Goal: Task Accomplishment & Management: Use online tool/utility

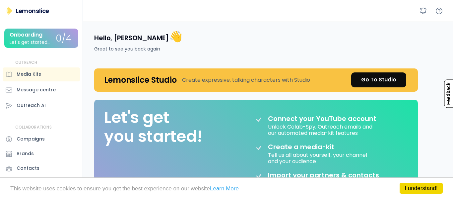
click at [388, 82] on div "Go To Studio" at bounding box center [378, 80] width 35 height 8
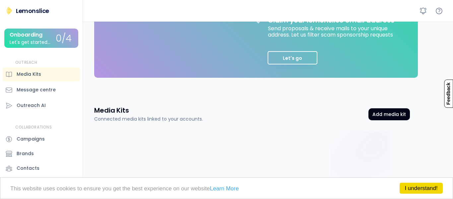
scroll to position [221, 0]
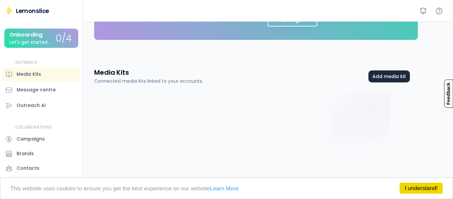
click at [399, 78] on button "Add media kit" at bounding box center [388, 76] width 41 height 12
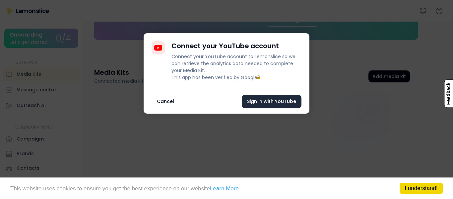
click at [263, 108] on button "Sign in with YouTube" at bounding box center [272, 102] width 60 height 14
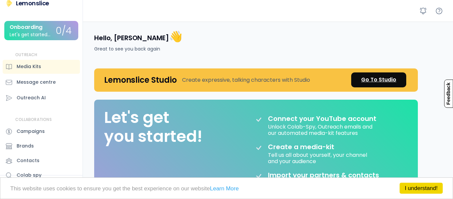
click at [395, 78] on div "Go To Studio" at bounding box center [378, 80] width 35 height 8
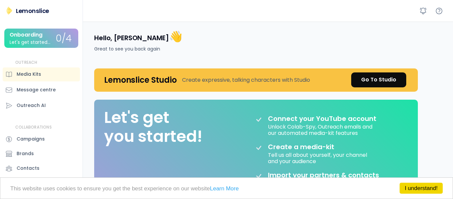
scroll to position [221, 0]
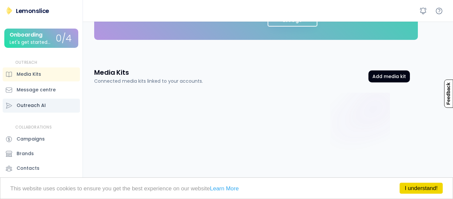
click at [42, 105] on div "Outreach AI" at bounding box center [31, 105] width 29 height 7
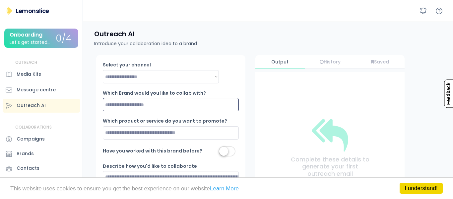
click at [177, 104] on input "input" at bounding box center [171, 104] width 136 height 13
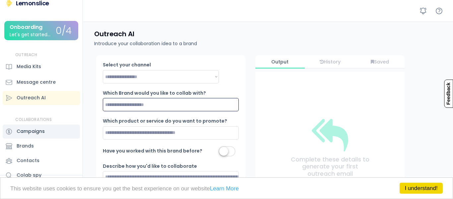
click at [55, 127] on div "Campaigns" at bounding box center [41, 131] width 77 height 14
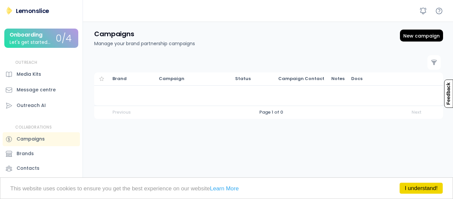
click at [51, 40] on div "Onboarding Let's get started..." at bounding box center [33, 38] width 46 height 13
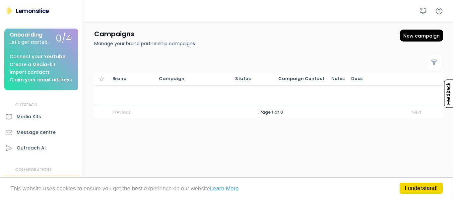
click at [48, 70] on div "Connect your YouTube Create a Media-kit Import contacts Claim your email address" at bounding box center [42, 66] width 64 height 34
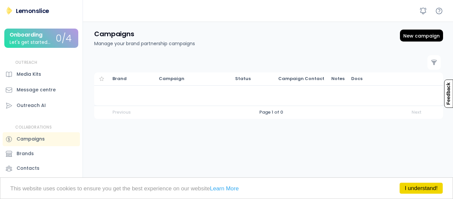
click at [41, 38] on div "Onboarding" at bounding box center [26, 35] width 33 height 6
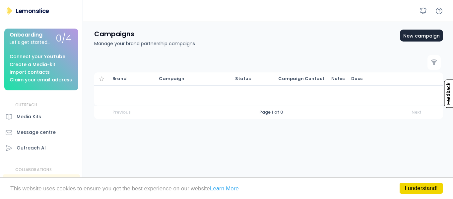
click at [427, 35] on div "New campaign" at bounding box center [421, 36] width 36 height 6
select select
select select "**********"
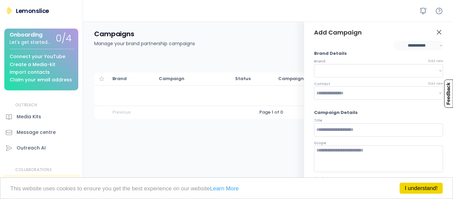
select select "**********"
click at [437, 32] on icon at bounding box center [439, 32] width 8 height 8
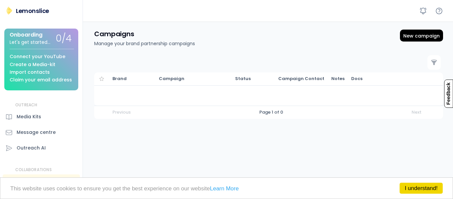
click at [48, 38] on div "Onboarding Let's get started..." at bounding box center [33, 38] width 46 height 13
